Goal: Information Seeking & Learning: Learn about a topic

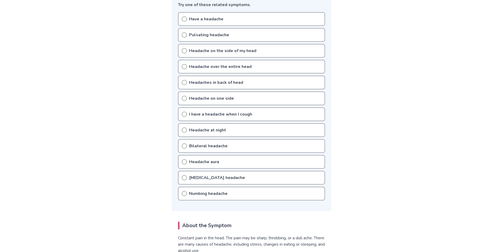
scroll to position [106, 0]
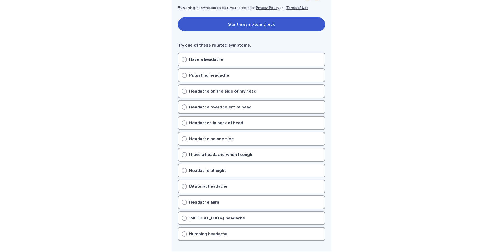
click at [230, 64] on div "Have a headache" at bounding box center [251, 60] width 147 height 14
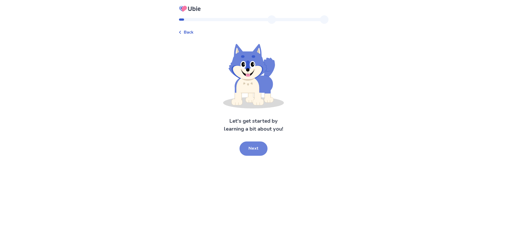
click at [256, 149] on button "Next" at bounding box center [253, 148] width 28 height 14
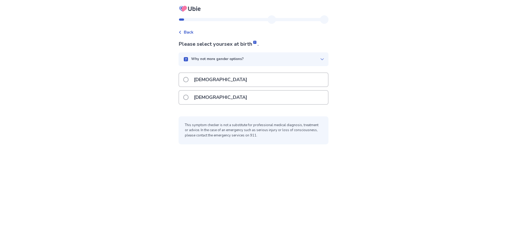
click at [200, 97] on p "[DEMOGRAPHIC_DATA]" at bounding box center [221, 97] width 60 height 13
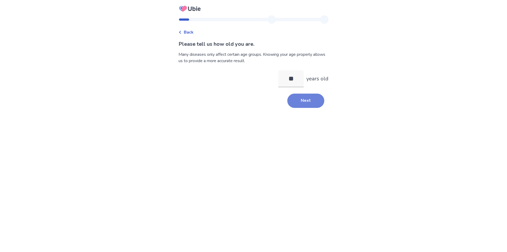
type input "**"
click at [298, 99] on button "Next" at bounding box center [305, 100] width 37 height 14
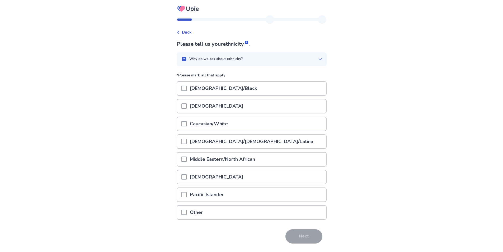
click at [187, 124] on span at bounding box center [183, 123] width 5 height 5
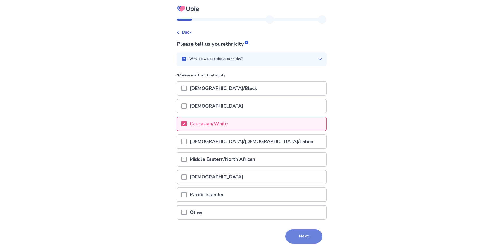
click at [298, 238] on button "Next" at bounding box center [303, 236] width 37 height 14
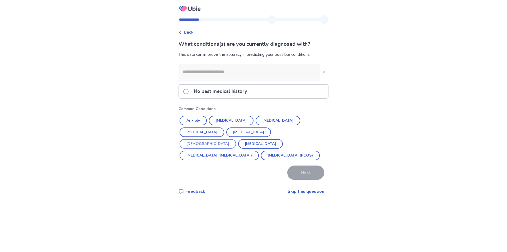
click at [236, 139] on button "[DEMOGRAPHIC_DATA]" at bounding box center [208, 144] width 57 height 10
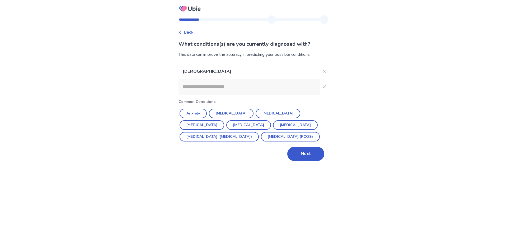
click at [218, 91] on input at bounding box center [249, 87] width 142 height 16
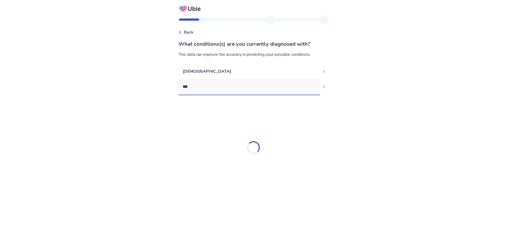
type input "****"
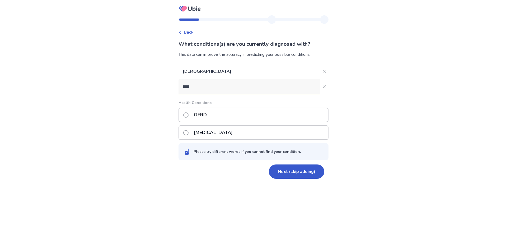
click at [199, 114] on p "GERD" at bounding box center [200, 114] width 19 height 13
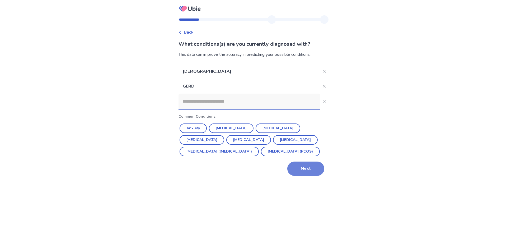
click at [309, 176] on button "Next" at bounding box center [305, 168] width 37 height 14
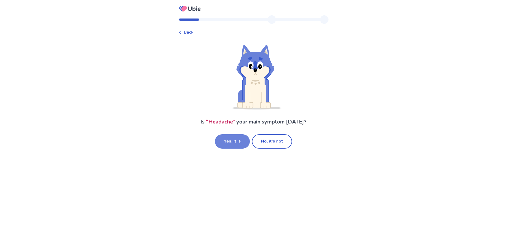
click at [242, 140] on button "Yes, it is" at bounding box center [232, 141] width 35 height 14
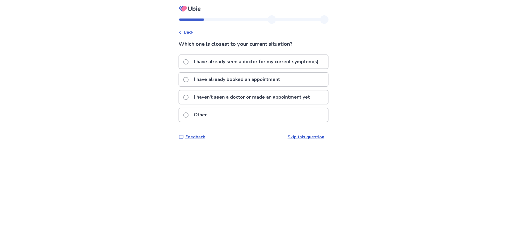
click at [218, 99] on p "I haven't seen a doctor or made an appointment yet" at bounding box center [252, 96] width 122 height 13
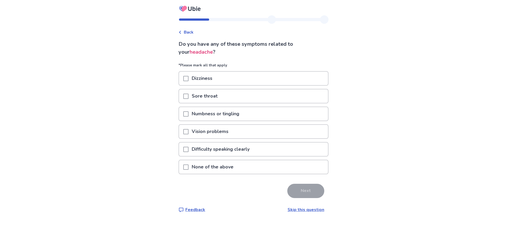
click at [189, 167] on span at bounding box center [185, 166] width 5 height 5
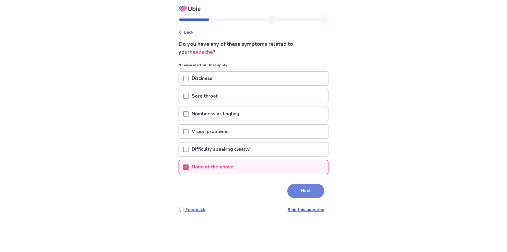
click at [300, 190] on button "Next" at bounding box center [305, 191] width 37 height 14
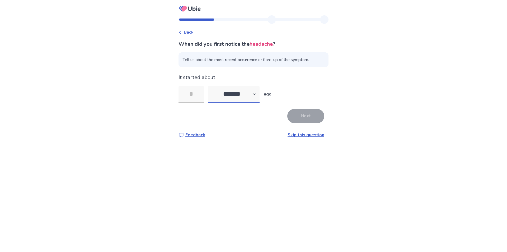
click at [225, 96] on select "******* ****** ******* ******** *******" at bounding box center [233, 94] width 51 height 17
select select "*"
click at [211, 86] on select "******* ****** ******* ******** *******" at bounding box center [233, 94] width 51 height 17
click at [197, 99] on input "tel" at bounding box center [190, 94] width 25 height 17
type input "*"
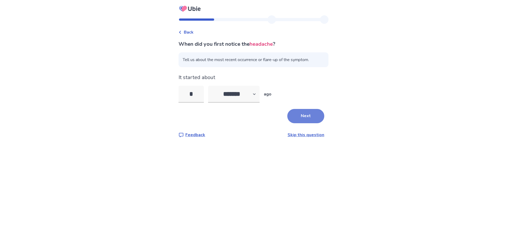
click at [307, 117] on button "Next" at bounding box center [305, 116] width 37 height 14
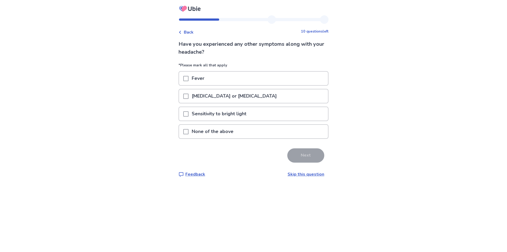
click at [189, 131] on span at bounding box center [185, 131] width 5 height 5
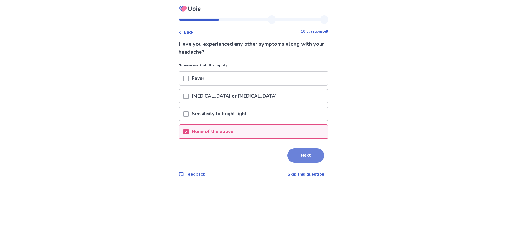
click at [300, 151] on button "Next" at bounding box center [305, 155] width 37 height 14
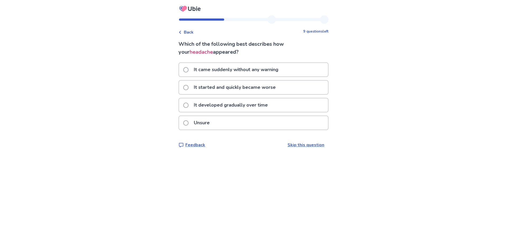
click at [213, 105] on p "It developed gradually over time" at bounding box center [231, 104] width 80 height 13
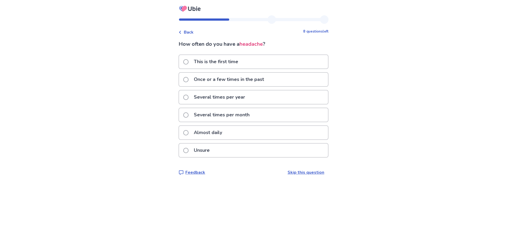
click at [225, 118] on p "Several times per month" at bounding box center [222, 114] width 62 height 13
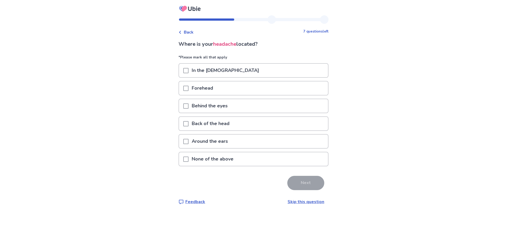
click at [189, 105] on span at bounding box center [185, 105] width 5 height 5
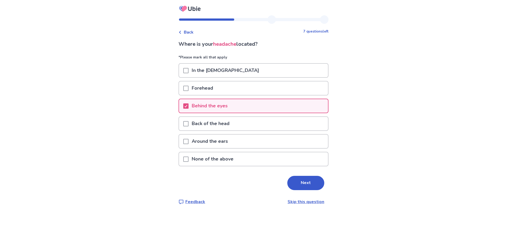
click at [189, 88] on span at bounding box center [185, 88] width 5 height 5
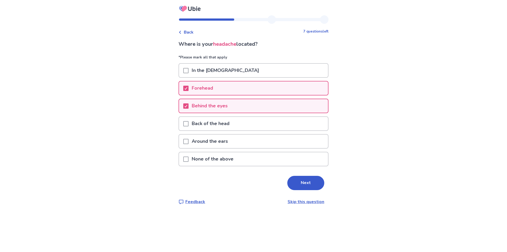
click at [189, 70] on span at bounding box center [185, 70] width 5 height 5
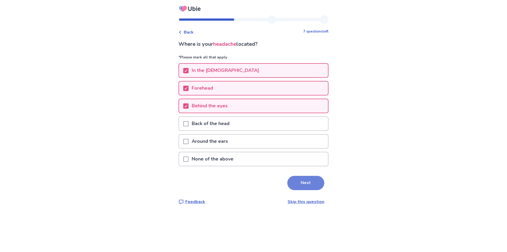
click at [297, 184] on button "Next" at bounding box center [305, 183] width 37 height 14
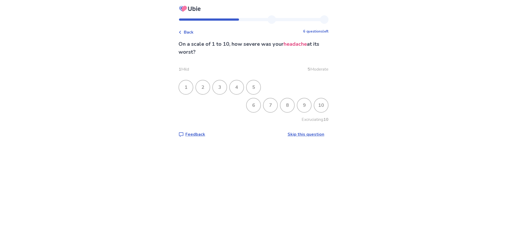
click at [241, 88] on div "4" at bounding box center [237, 87] width 14 height 14
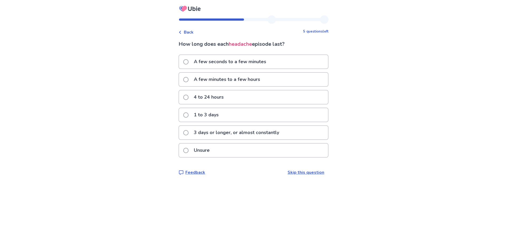
click at [218, 98] on p "4 to 24 hours" at bounding box center [209, 96] width 36 height 13
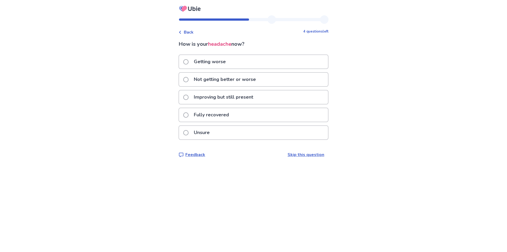
click at [237, 83] on p "Not getting better or worse" at bounding box center [225, 79] width 68 height 13
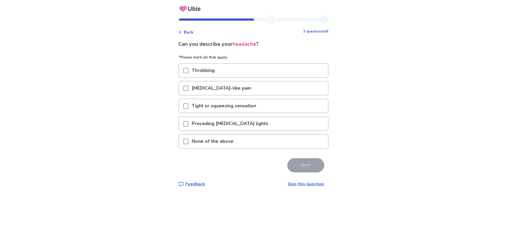
click at [189, 105] on span at bounding box center [185, 105] width 5 height 5
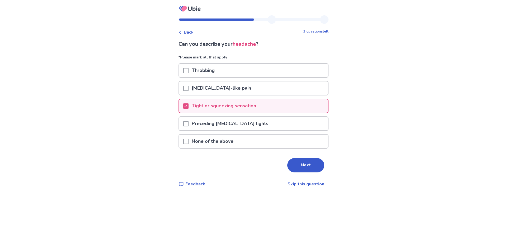
click at [188, 70] on span at bounding box center [185, 70] width 5 height 5
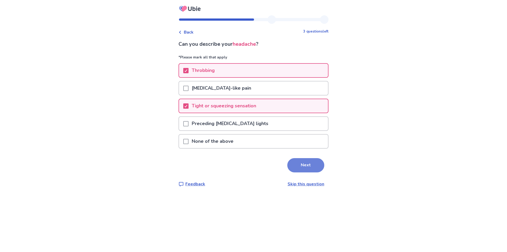
click at [301, 161] on button "Next" at bounding box center [305, 165] width 37 height 14
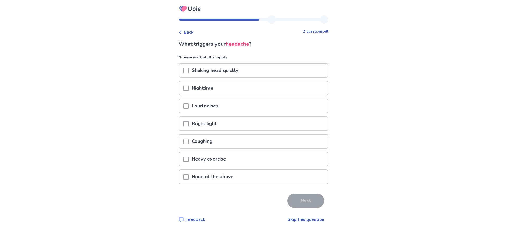
click at [189, 123] on span at bounding box center [185, 123] width 5 height 5
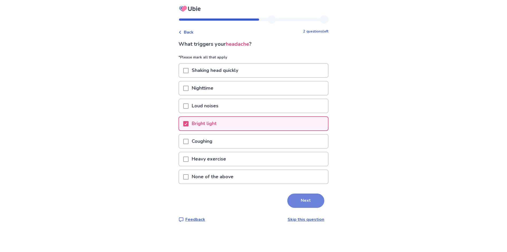
click at [303, 198] on button "Next" at bounding box center [305, 200] width 37 height 14
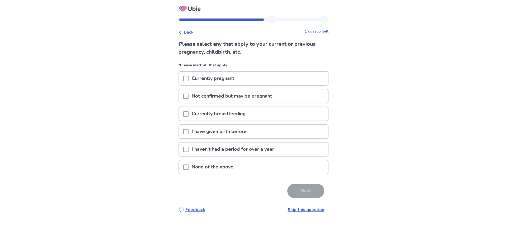
click at [187, 170] on div at bounding box center [185, 166] width 5 height 13
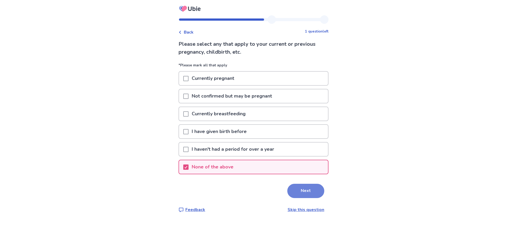
click at [305, 190] on button "Next" at bounding box center [305, 191] width 37 height 14
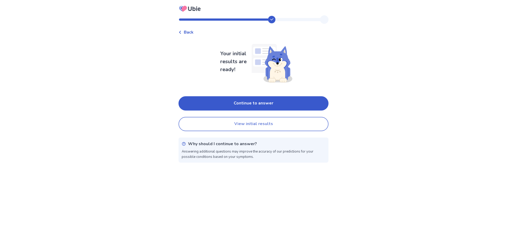
click at [265, 125] on button "View initial results" at bounding box center [253, 124] width 150 height 14
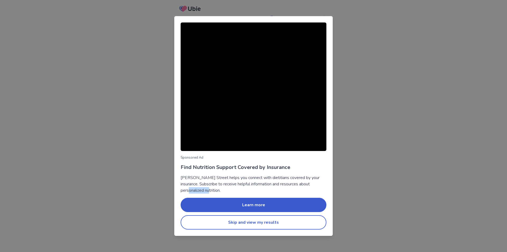
click at [405, 189] on div "Sponsored Ad Find Nutrition Support Covered by Insurance [PERSON_NAME] Street h…" at bounding box center [253, 126] width 507 height 252
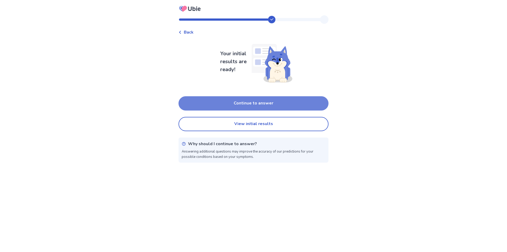
click at [263, 107] on button "Continue to answer" at bounding box center [253, 103] width 150 height 14
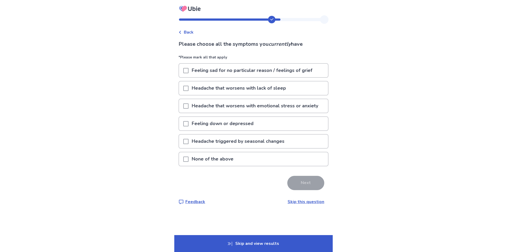
click at [189, 158] on span at bounding box center [185, 158] width 5 height 5
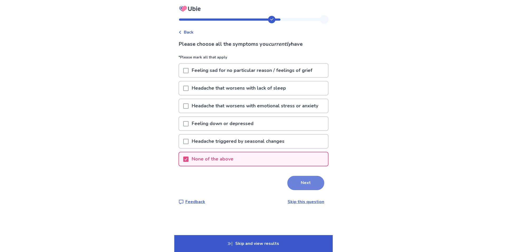
click at [304, 177] on button "Next" at bounding box center [305, 183] width 37 height 14
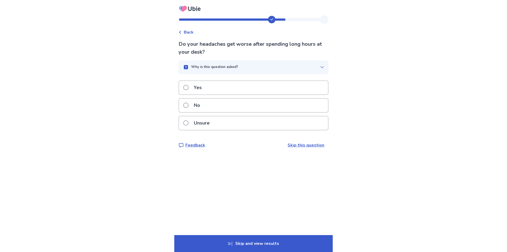
click at [196, 107] on p "No" at bounding box center [197, 104] width 13 height 13
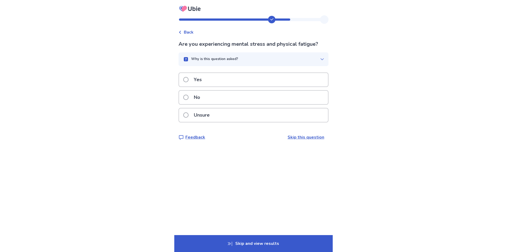
click at [197, 99] on p "No" at bounding box center [197, 97] width 13 height 13
click at [196, 101] on p "No" at bounding box center [197, 97] width 13 height 13
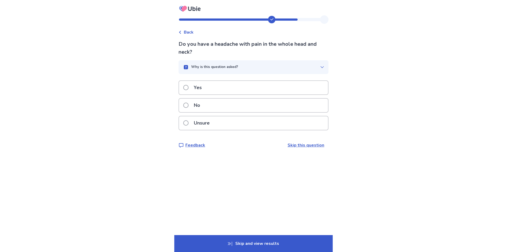
click at [196, 101] on p "No" at bounding box center [197, 104] width 13 height 13
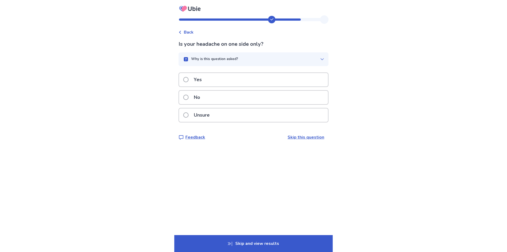
click at [201, 102] on p "No" at bounding box center [197, 97] width 13 height 13
click at [200, 101] on p "No" at bounding box center [197, 97] width 13 height 13
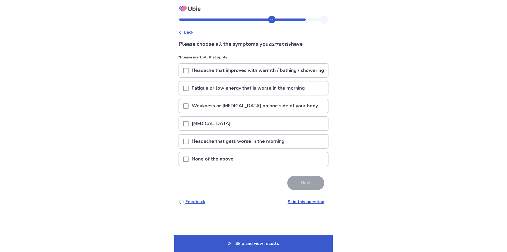
click at [198, 166] on p "None of the above" at bounding box center [213, 158] width 48 height 13
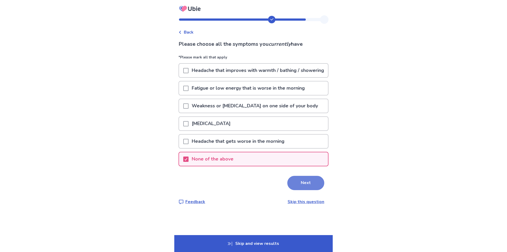
click at [301, 190] on button "Next" at bounding box center [305, 183] width 37 height 14
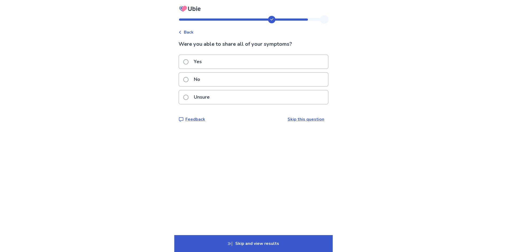
click at [200, 63] on p "Yes" at bounding box center [198, 61] width 14 height 13
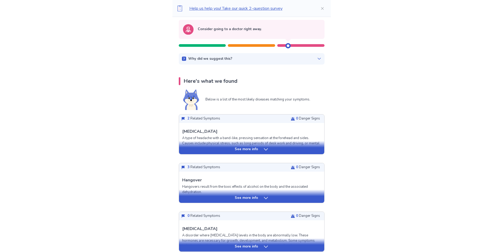
scroll to position [53, 0]
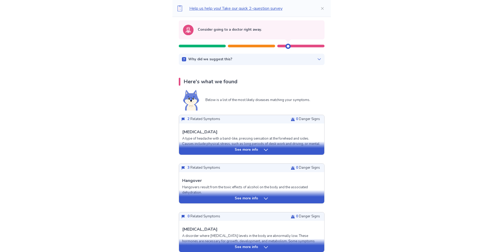
click at [278, 61] on div "Why did we suggest this?" at bounding box center [251, 59] width 139 height 5
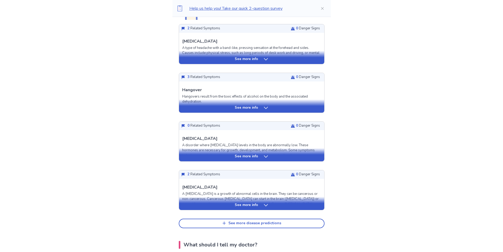
scroll to position [211, 0]
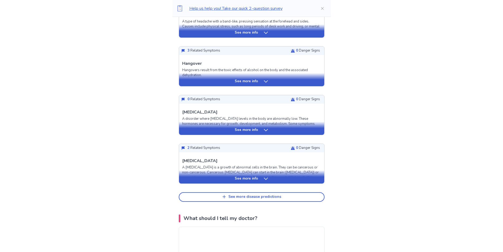
click at [271, 181] on div "See more info" at bounding box center [251, 176] width 145 height 13
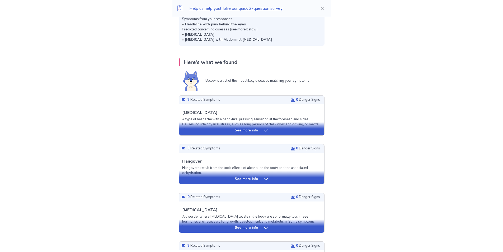
scroll to position [106, 0]
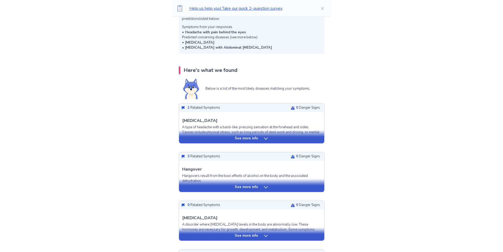
click at [248, 137] on p "See more info" at bounding box center [246, 138] width 23 height 5
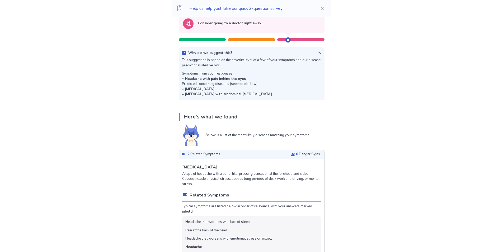
scroll to position [0, 0]
